Goal: Contribute content

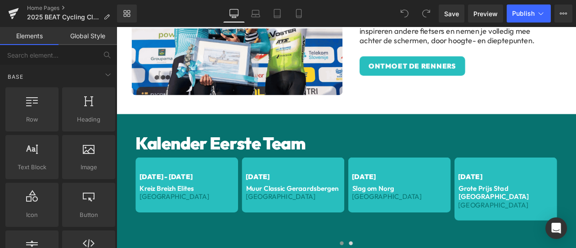
scroll to position [824, 0]
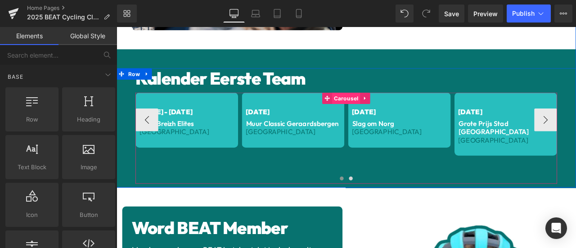
click at [381, 108] on span "Carousel" at bounding box center [388, 111] width 33 height 13
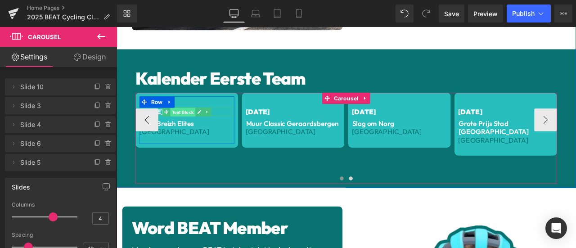
click at [188, 122] on span "Text Block" at bounding box center [195, 127] width 30 height 11
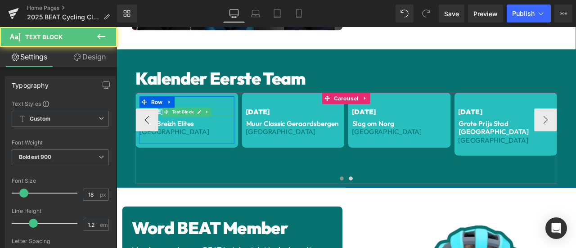
click at [206, 124] on span "[DATE] - [DATE]" at bounding box center [174, 127] width 63 height 10
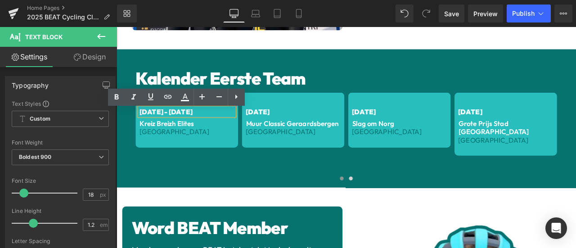
scroll to position [749, 0]
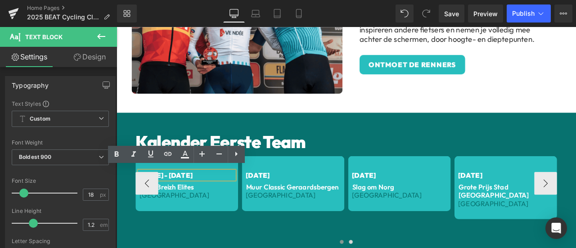
click at [206, 197] on span "[DATE] - [DATE]" at bounding box center [174, 202] width 63 height 10
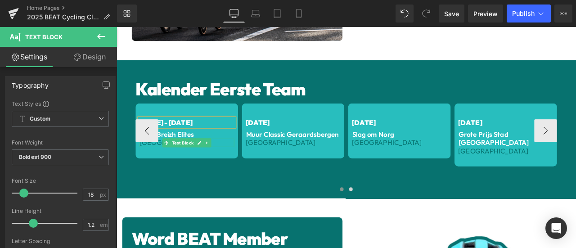
scroll to position [824, 0]
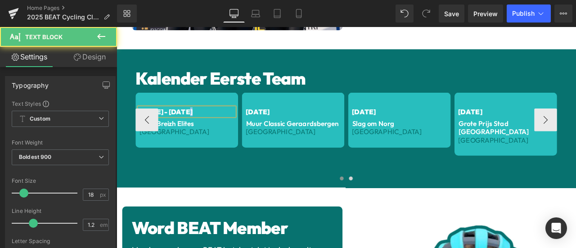
click at [204, 125] on span "[DATE] - [DATE]" at bounding box center [174, 127] width 63 height 10
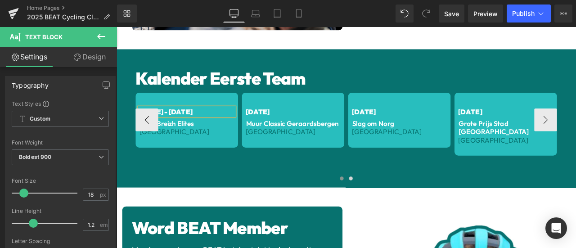
click at [222, 203] on div at bounding box center [388, 208] width 499 height 12
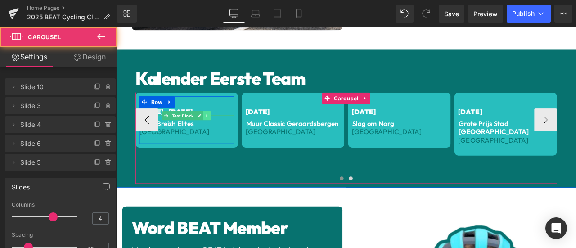
click at [221, 130] on icon at bounding box center [223, 132] width 5 height 5
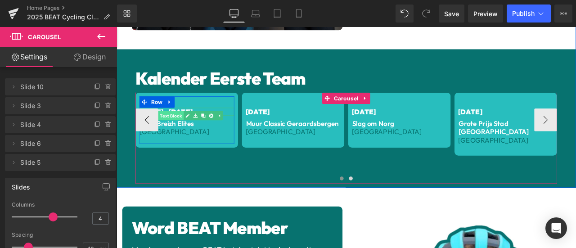
click at [187, 127] on span "Text Block" at bounding box center [181, 132] width 30 height 11
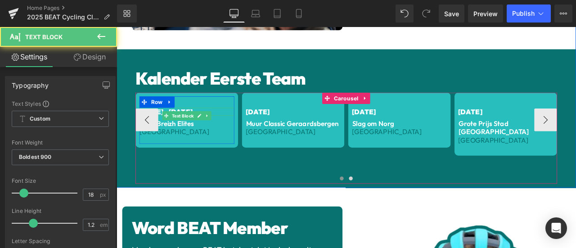
click at [236, 133] on p "[DATE] - [DATE]" at bounding box center [199, 128] width 112 height 10
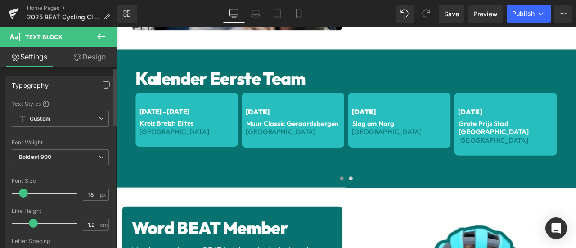
click at [24, 192] on span at bounding box center [23, 192] width 9 height 9
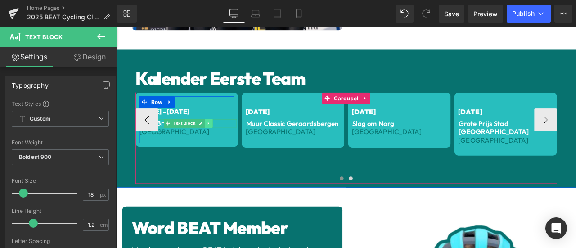
click at [197, 137] on span "Text Block" at bounding box center [197, 141] width 30 height 11
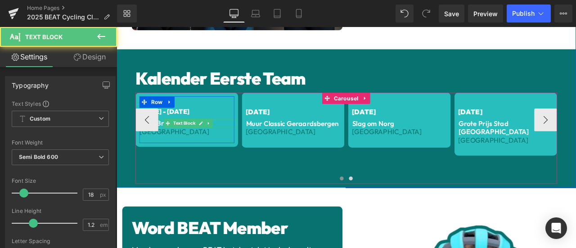
click at [236, 138] on p "Kreiz Breizh Elites" at bounding box center [201, 141] width 115 height 10
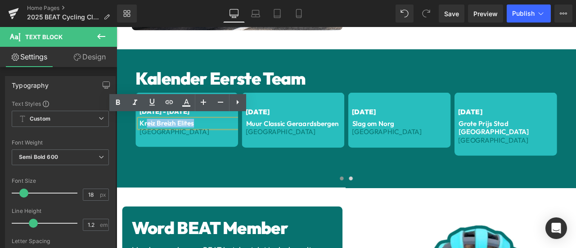
drag, startPoint x: 235, startPoint y: 138, endPoint x: 123, endPoint y: 137, distance: 112.4
click at [139, 137] on div "[DATE] - [DATE] Text Block Kreiz Breizh Elites Text Block Frankrijk Text Block …" at bounding box center [388, 159] width 499 height 108
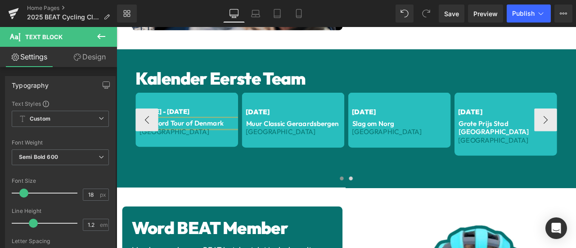
click at [184, 148] on span "Text Block" at bounding box center [195, 151] width 30 height 11
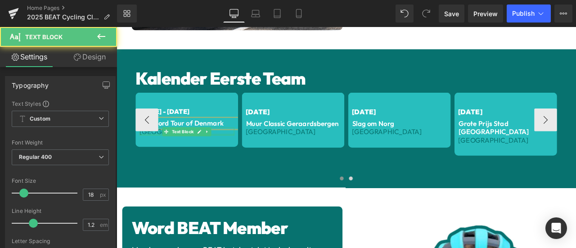
click at [240, 148] on p "[GEOGRAPHIC_DATA]" at bounding box center [199, 151] width 112 height 10
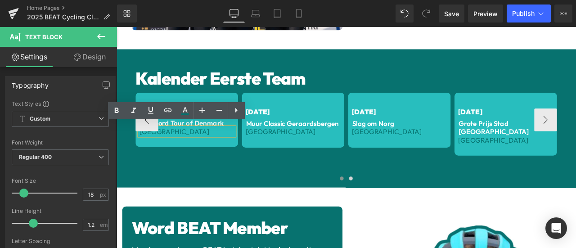
click at [240, 148] on p "[GEOGRAPHIC_DATA]" at bounding box center [199, 151] width 112 height 10
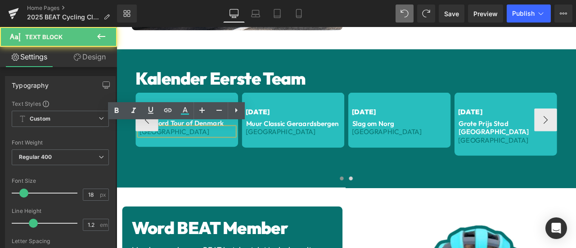
click at [168, 149] on span "[GEOGRAPHIC_DATA]" at bounding box center [184, 151] width 83 height 10
click at [170, 148] on span "[GEOGRAPHIC_DATA]" at bounding box center [184, 151] width 83 height 10
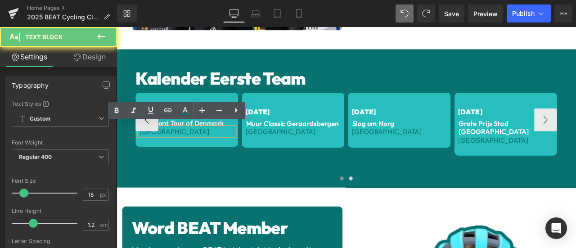
click at [170, 148] on span "[GEOGRAPHIC_DATA]" at bounding box center [184, 151] width 83 height 10
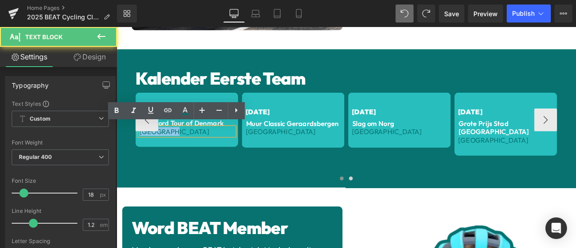
drag, startPoint x: 170, startPoint y: 148, endPoint x: 154, endPoint y: 150, distance: 16.3
click at [154, 150] on span "[GEOGRAPHIC_DATA]" at bounding box center [184, 151] width 83 height 10
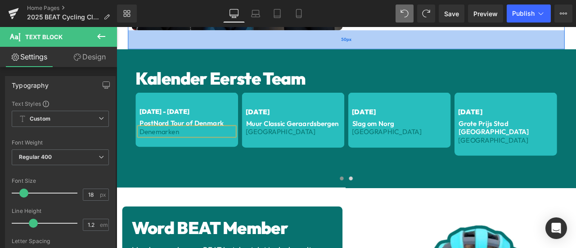
click at [462, 46] on div "50px" at bounding box center [388, 42] width 517 height 22
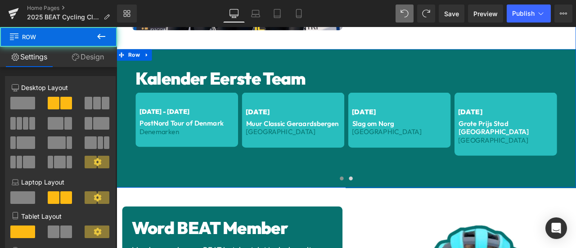
click at [463, 60] on div "Kalender Eerste Team Heading [DATE] - [DATE] Text Block PostNord Tour of Denmar…" at bounding box center [388, 136] width 544 height 164
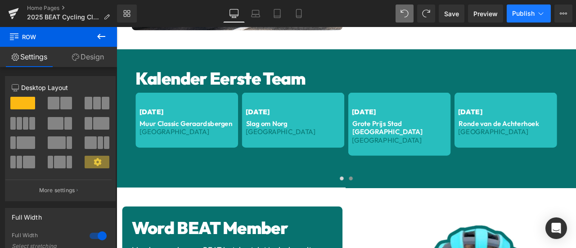
click at [518, 11] on span "Publish" at bounding box center [523, 13] width 22 height 7
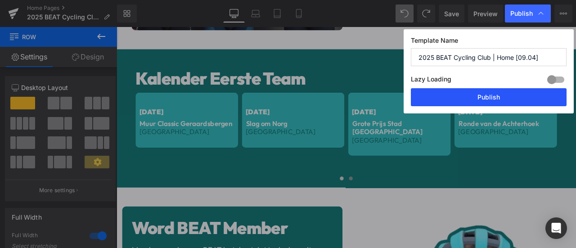
click at [498, 103] on button "Publish" at bounding box center [489, 97] width 156 height 18
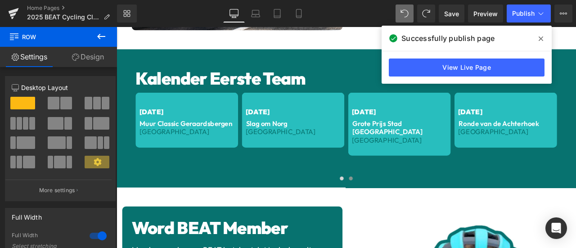
drag, startPoint x: 501, startPoint y: 15, endPoint x: 539, endPoint y: 40, distance: 45.5
click at [539, 40] on icon at bounding box center [540, 38] width 4 height 7
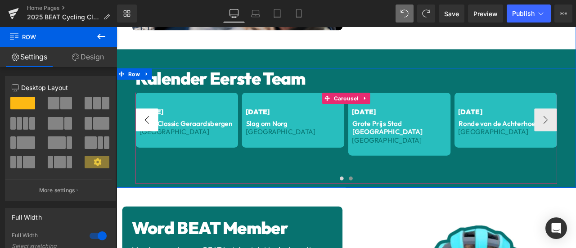
click at [148, 132] on button "‹" at bounding box center [152, 137] width 27 height 27
